Goal: Find specific page/section: Find specific page/section

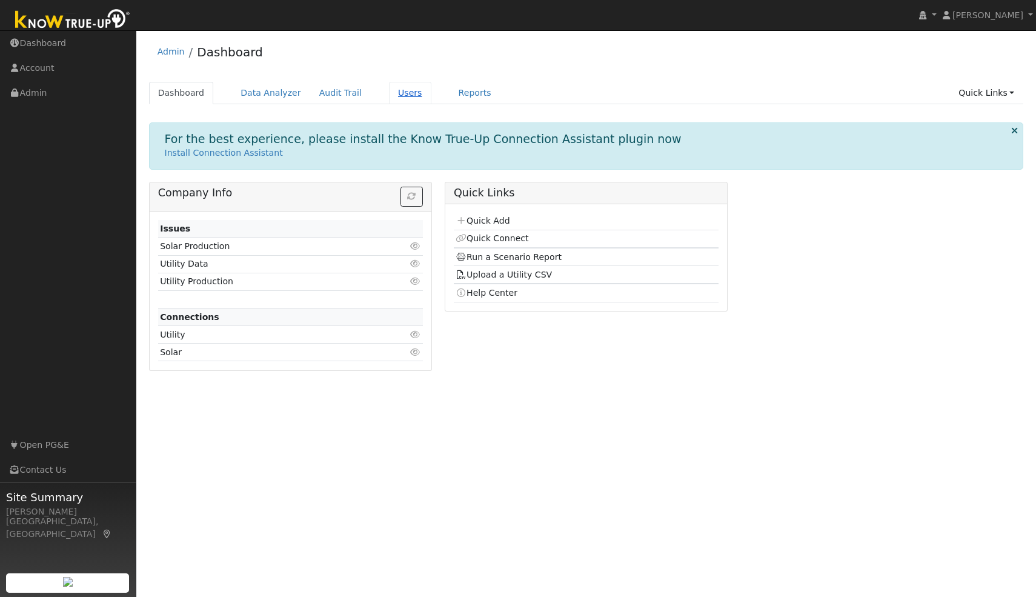
click at [397, 89] on link "Users" at bounding box center [410, 93] width 42 height 22
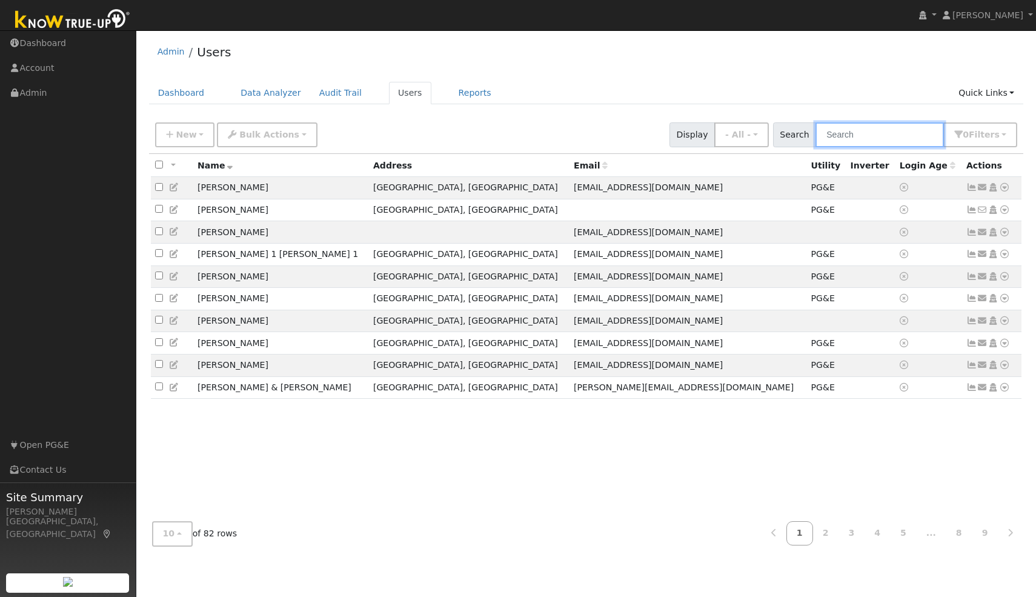
click at [843, 126] on input "text" at bounding box center [879, 134] width 128 height 25
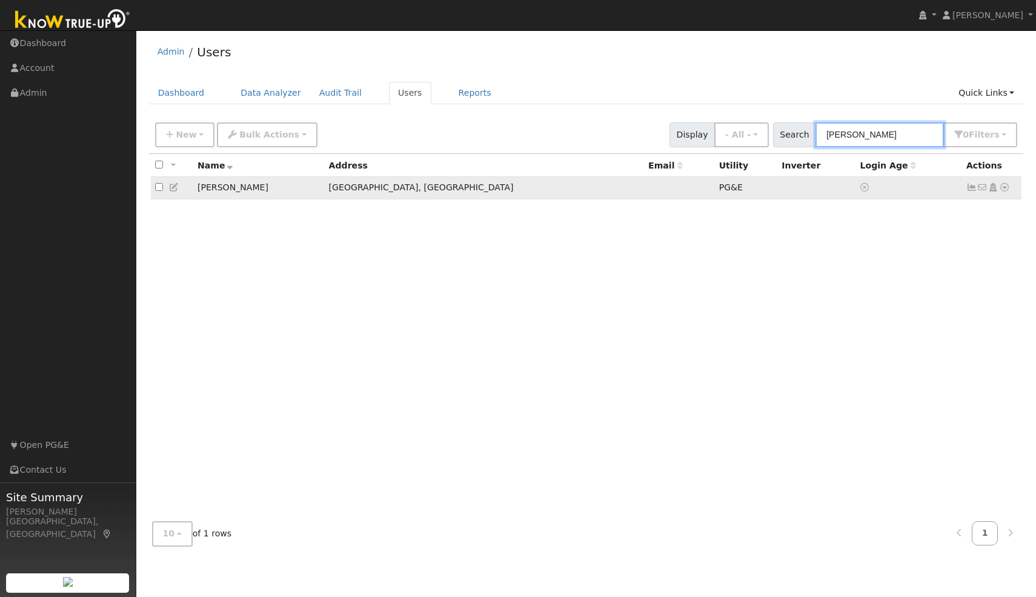
type input "[PERSON_NAME]"
click at [913, 184] on td at bounding box center [908, 188] width 106 height 22
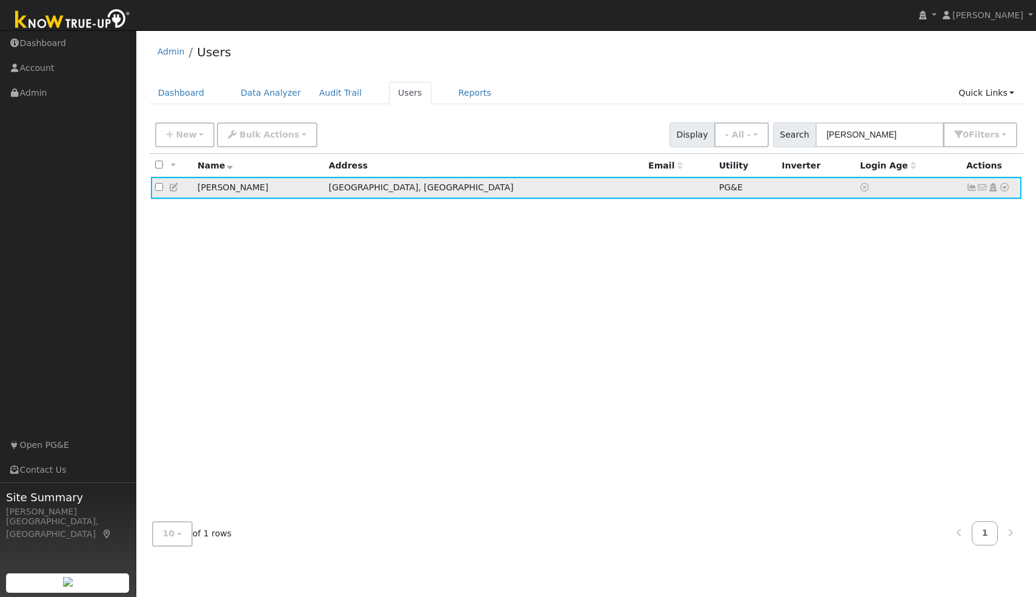
click at [1004, 190] on icon at bounding box center [1004, 187] width 11 height 8
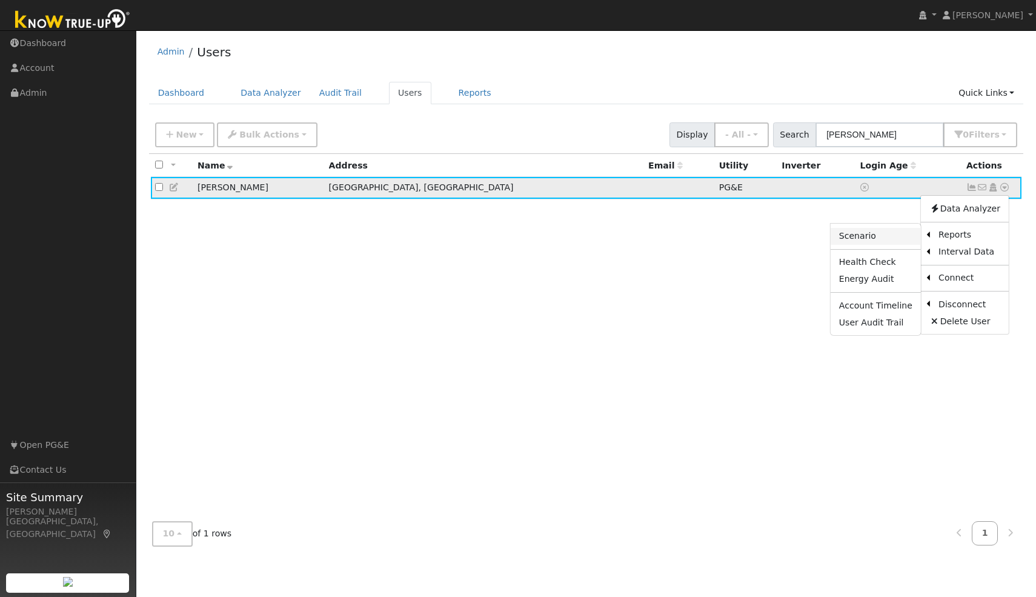
click at [883, 237] on link "Scenario" at bounding box center [875, 236] width 90 height 17
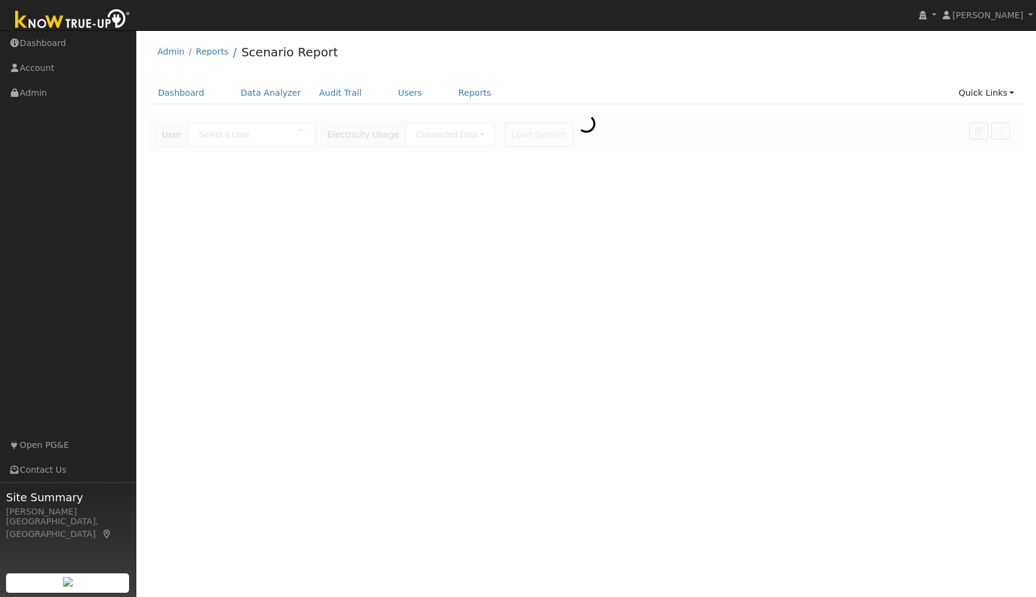
type input "[PERSON_NAME]"
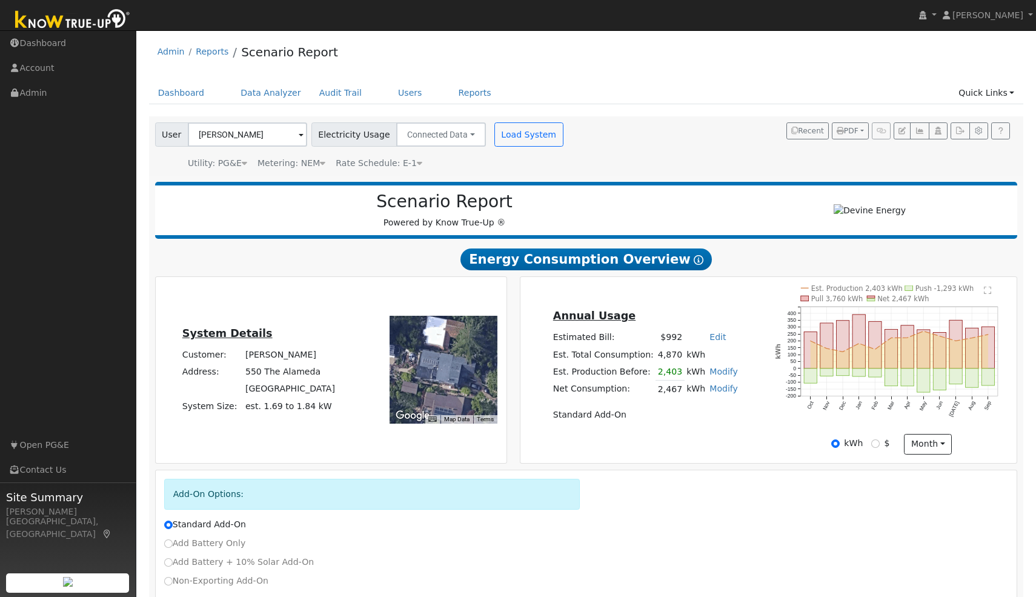
drag, startPoint x: 550, startPoint y: 337, endPoint x: 734, endPoint y: 363, distance: 186.1
click at [734, 367] on div "Annual Usage Estimated Bill: $992 Edit Estimated Bill $ Annual Est. Total Consu…" at bounding box center [645, 370] width 246 height 124
click at [734, 360] on div "Annual Usage Estimated Bill: $992 Edit Estimated Bill $ Annual Est. Total Consu…" at bounding box center [645, 370] width 246 height 124
